Goal: Find specific page/section: Find specific page/section

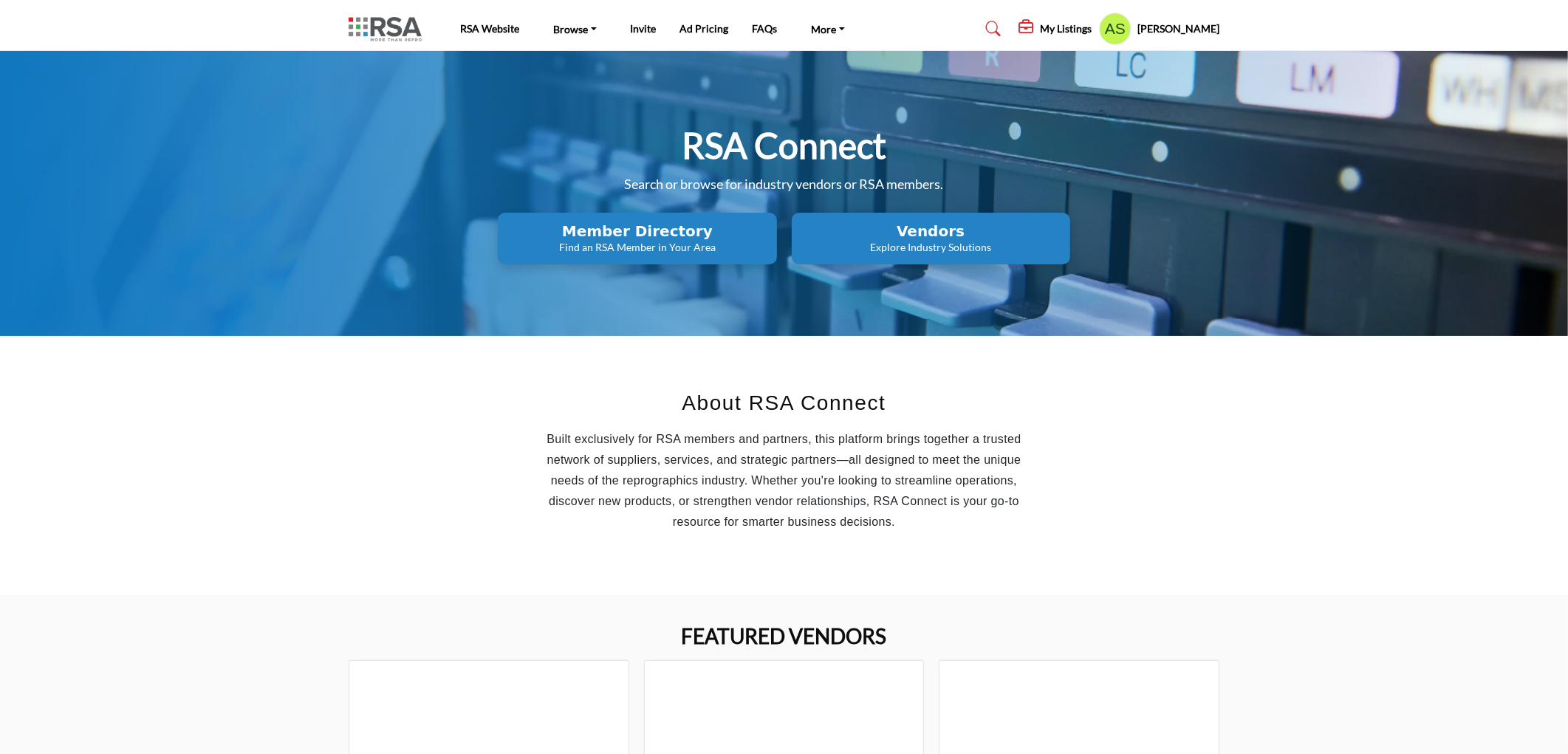
click at [623, 238] on h2 "Member Directory" at bounding box center [637, 231] width 269 height 17
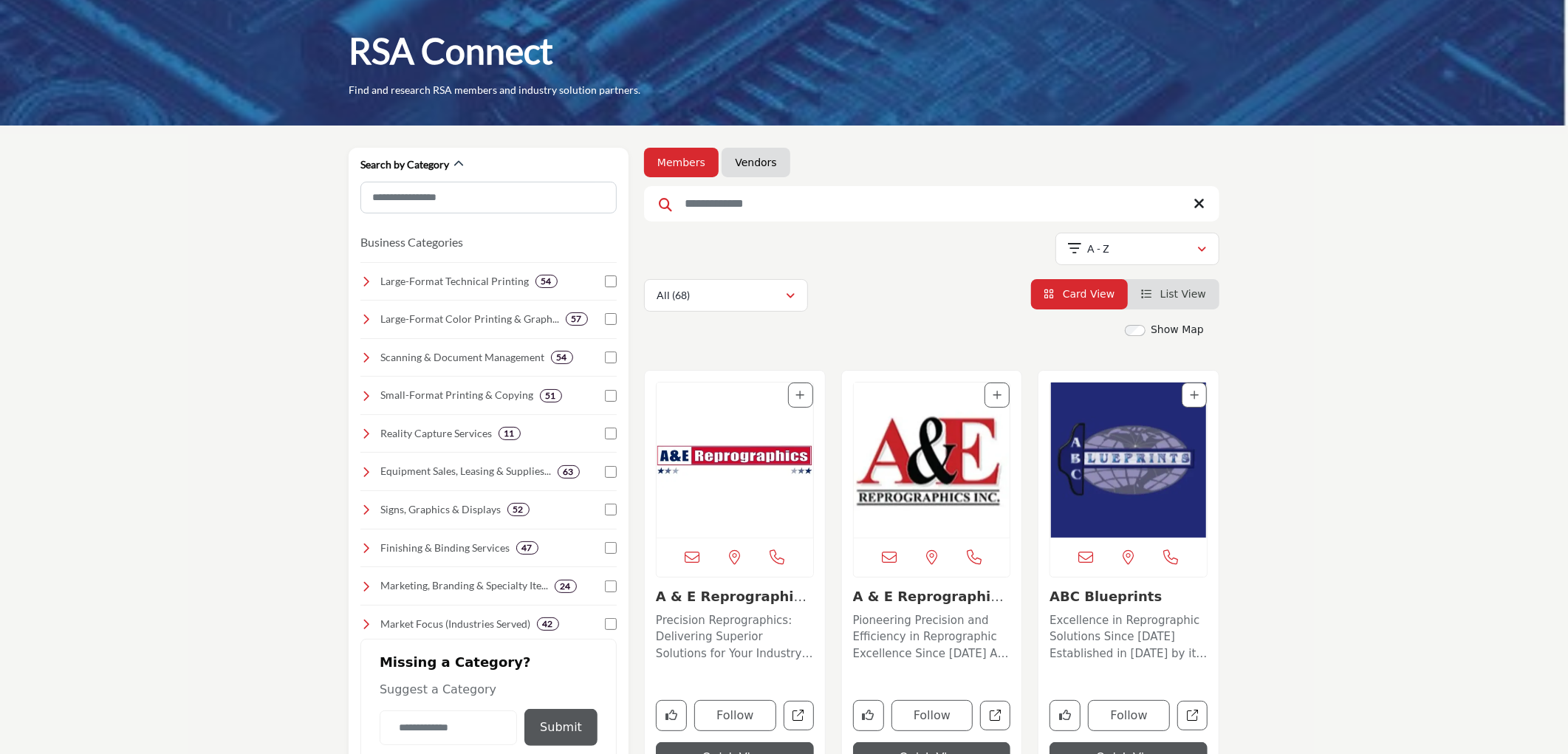
scroll to position [82, 0]
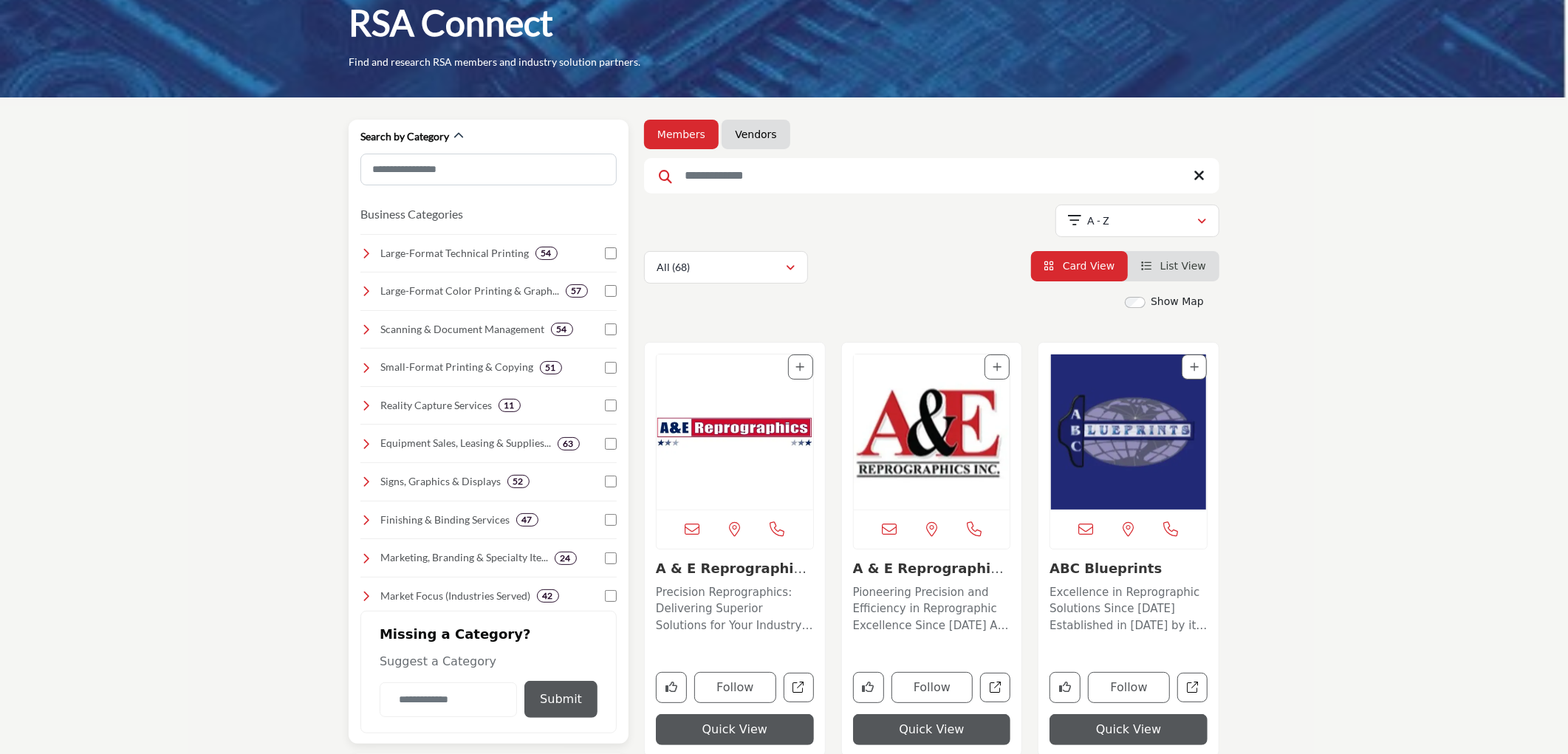
click at [371, 291] on icon at bounding box center [366, 291] width 12 height 12
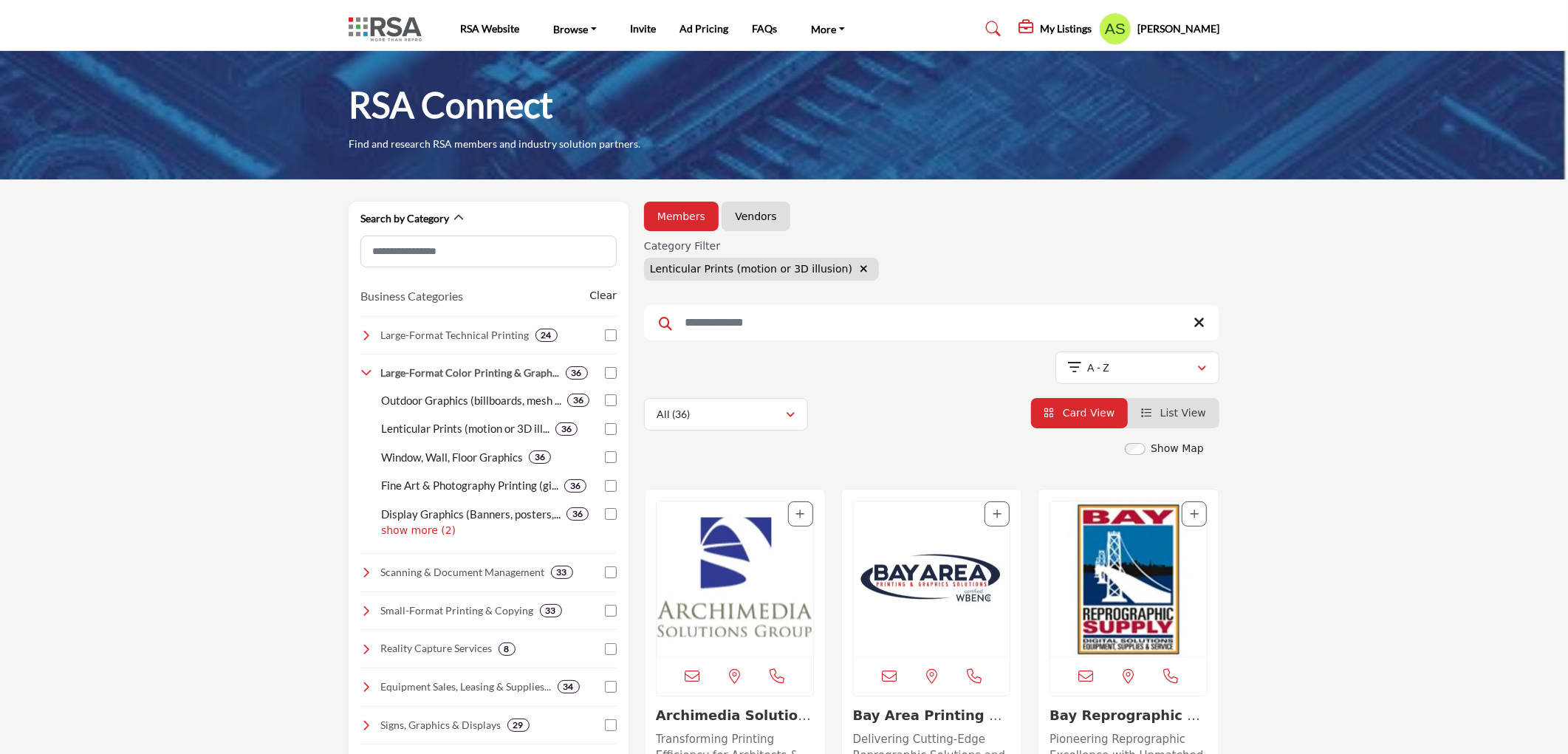
scroll to position [164, 0]
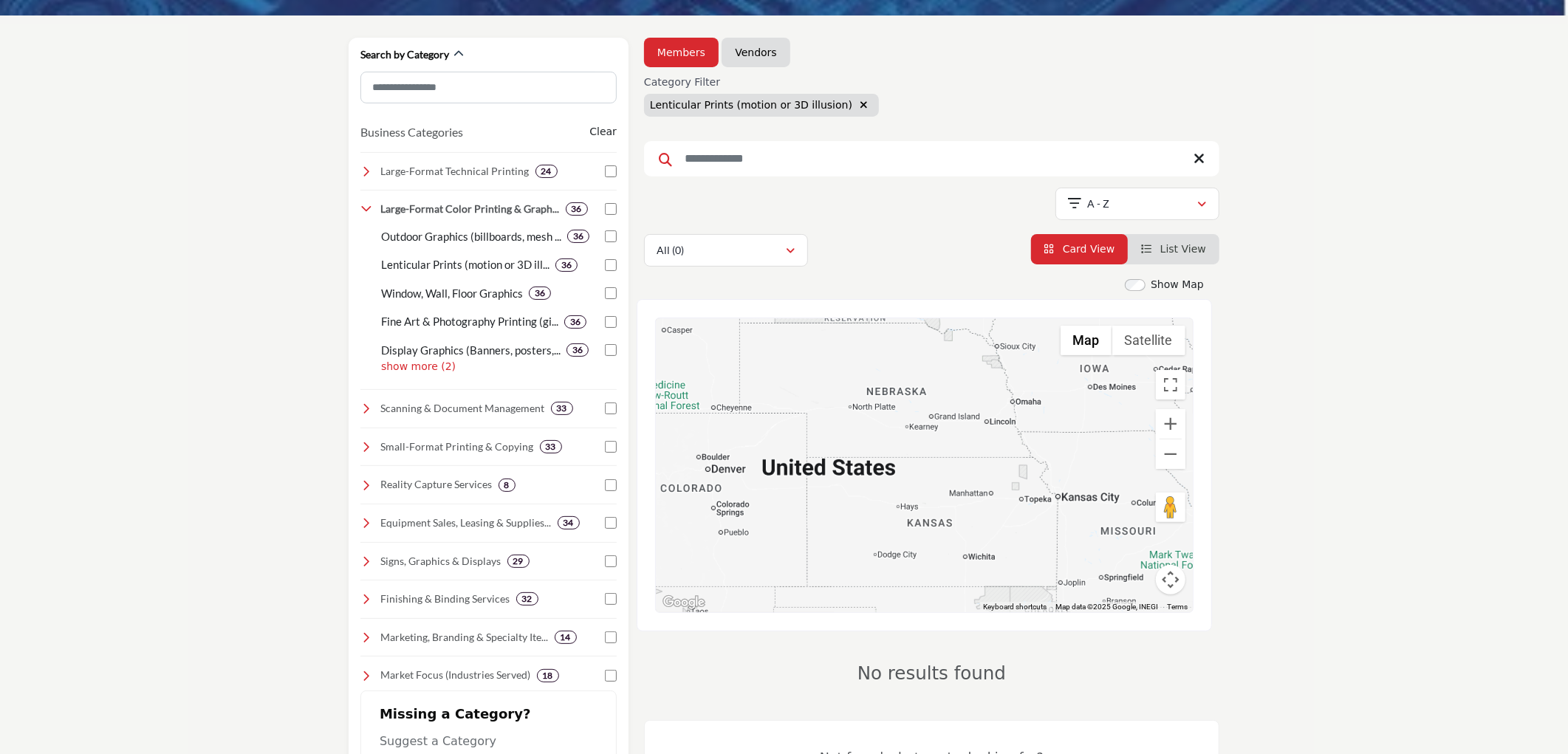
click at [1097, 251] on span "Card View" at bounding box center [1088, 249] width 52 height 12
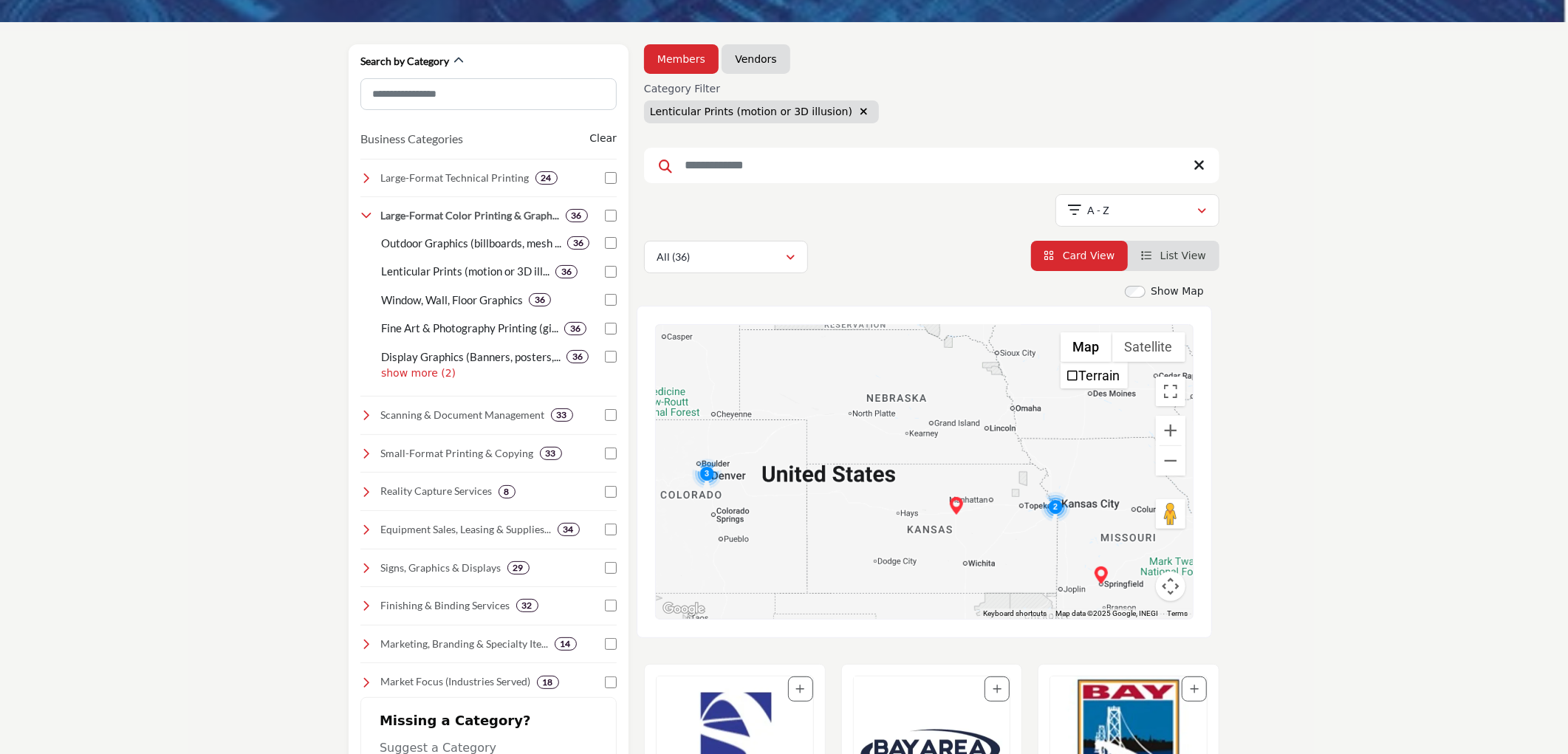
scroll to position [164, 0]
